Goal: Task Accomplishment & Management: Manage account settings

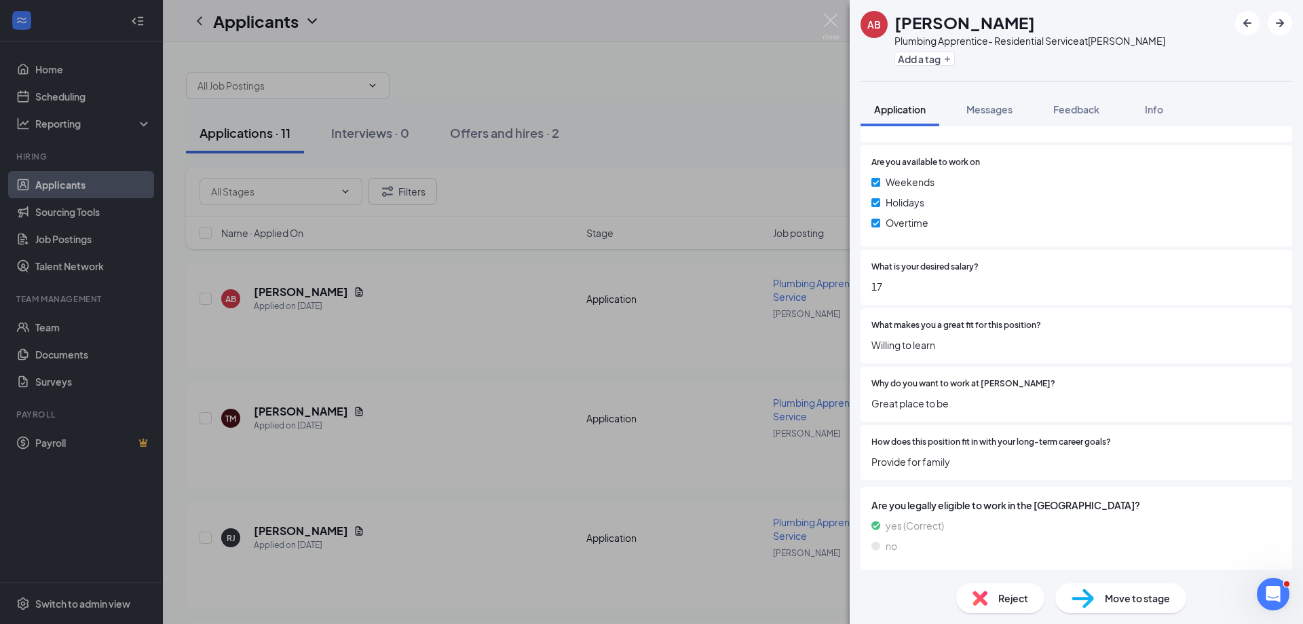
scroll to position [683, 0]
click at [691, 352] on div "AB Avion Burns Plumbing Apprentice- Residential Service at [GEOGRAPHIC_DATA] Ad…" at bounding box center [651, 312] width 1303 height 624
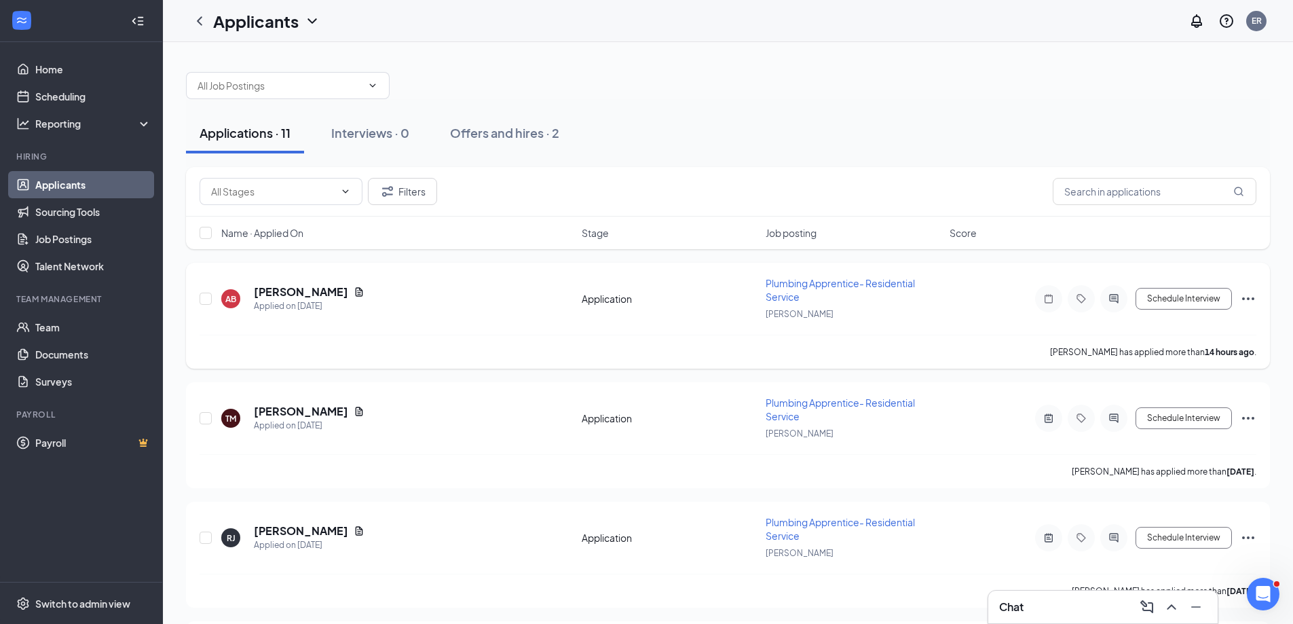
click at [353, 291] on icon "Document" at bounding box center [358, 291] width 11 height 11
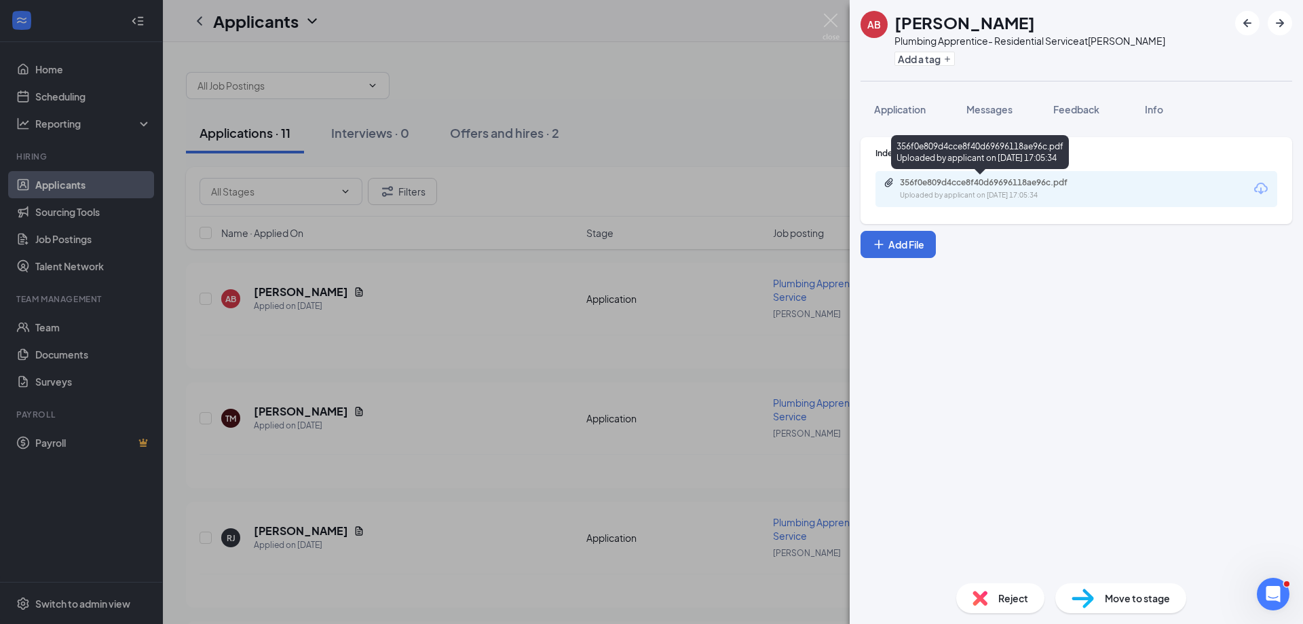
click at [1033, 187] on div "356f0e809d4cce8f40d69696118ae96c.pdf" at bounding box center [995, 182] width 190 height 11
click at [1069, 111] on span "Feedback" at bounding box center [1076, 109] width 46 height 12
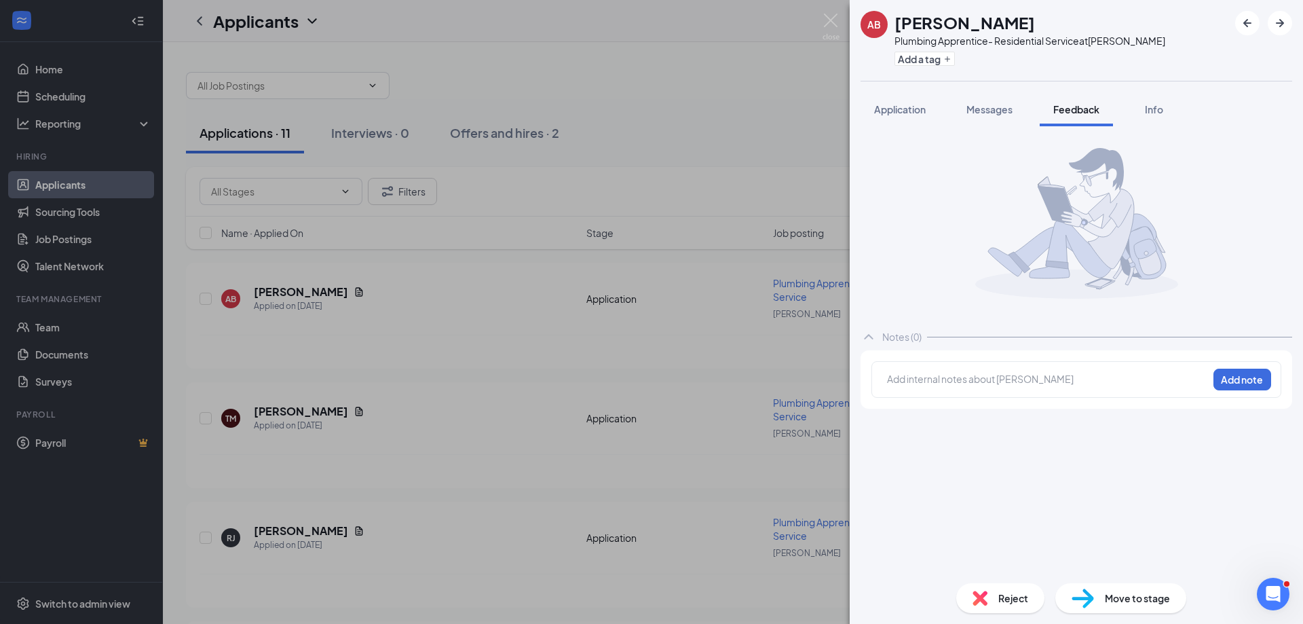
click at [946, 384] on div at bounding box center [1047, 379] width 320 height 14
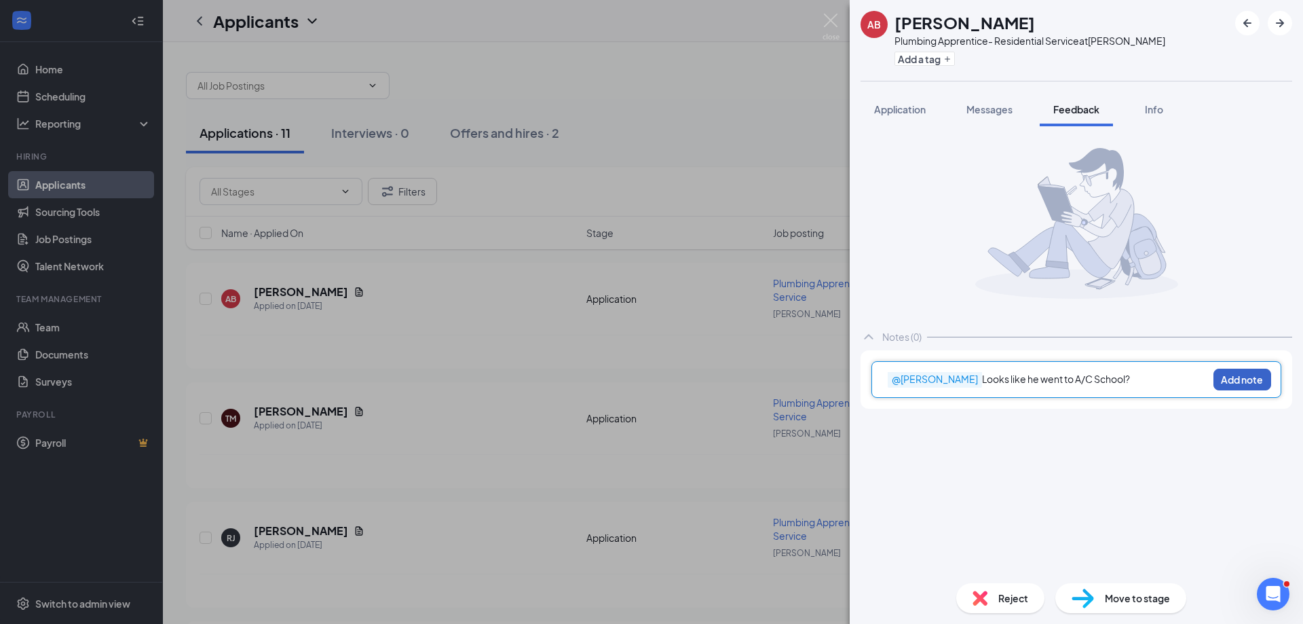
click at [1247, 381] on button "Add note" at bounding box center [1242, 379] width 58 height 22
